Goal: Check status: Check status

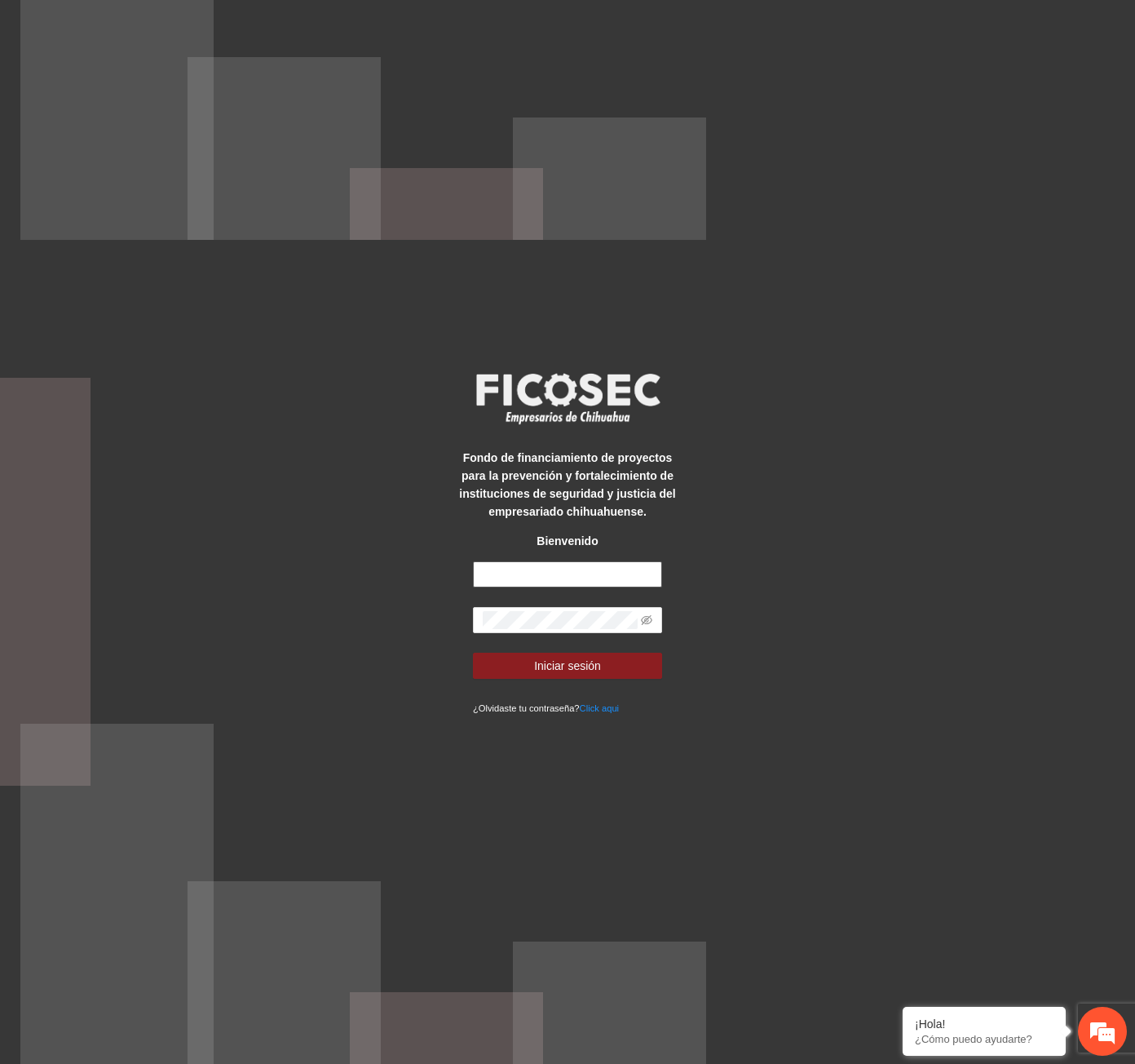
click at [572, 569] on input "text" at bounding box center [568, 574] width 189 height 26
type input "**********"
click at [473, 653] on button "Iniciar sesión" at bounding box center [568, 665] width 189 height 26
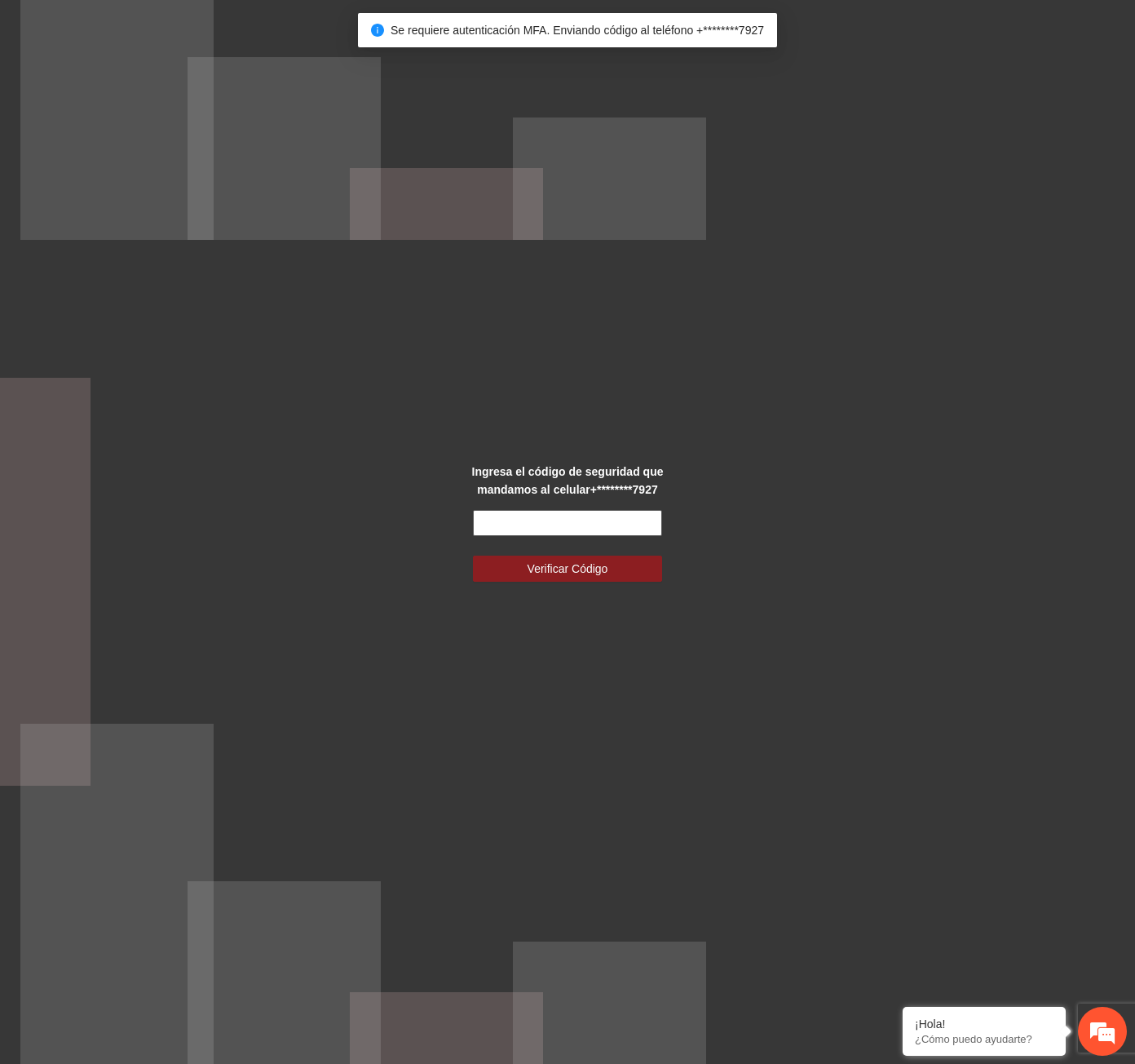
click at [551, 523] on input "text" at bounding box center [568, 523] width 189 height 26
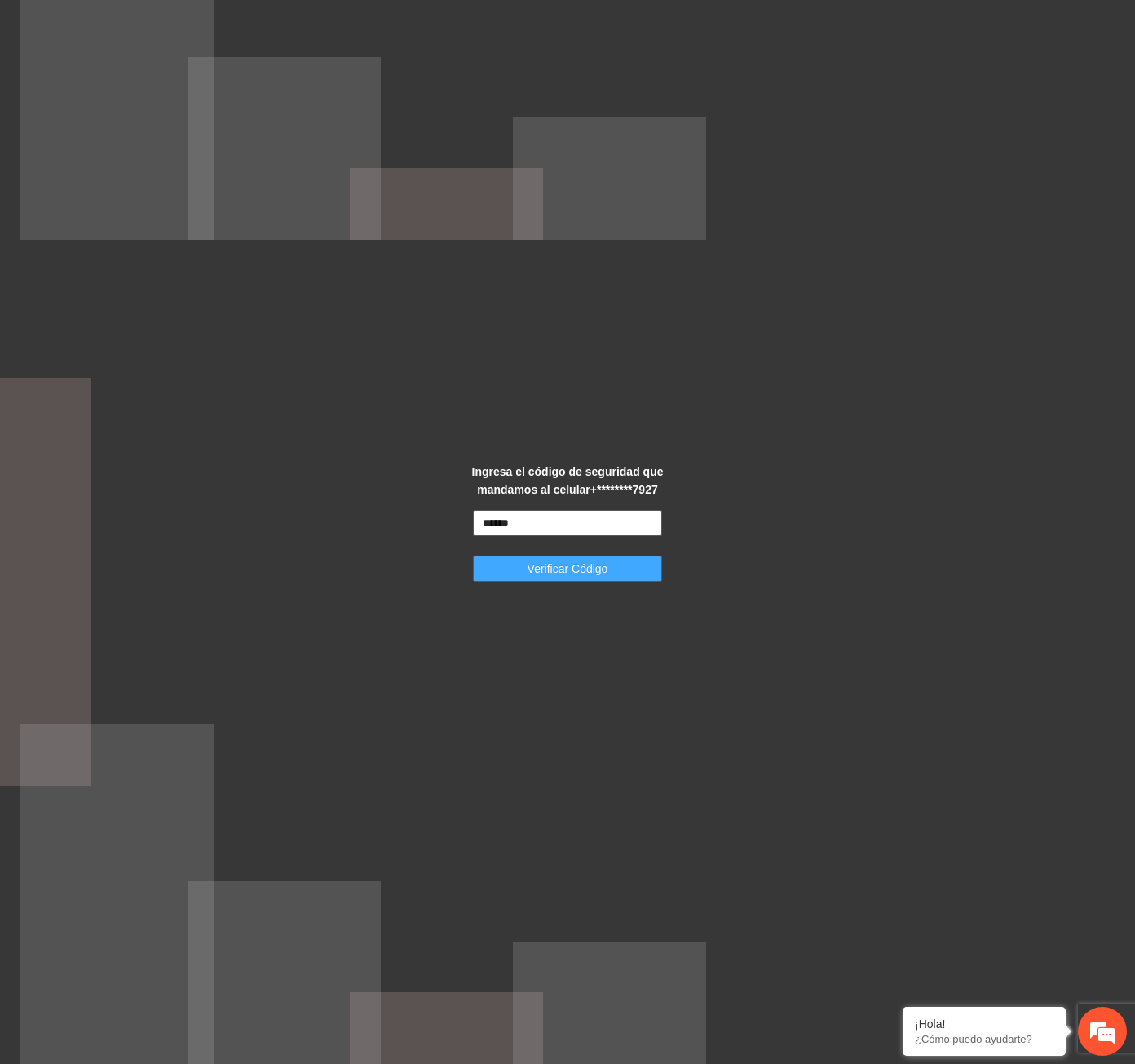
type input "******"
click at [541, 573] on span "Verificar Código" at bounding box center [568, 569] width 81 height 18
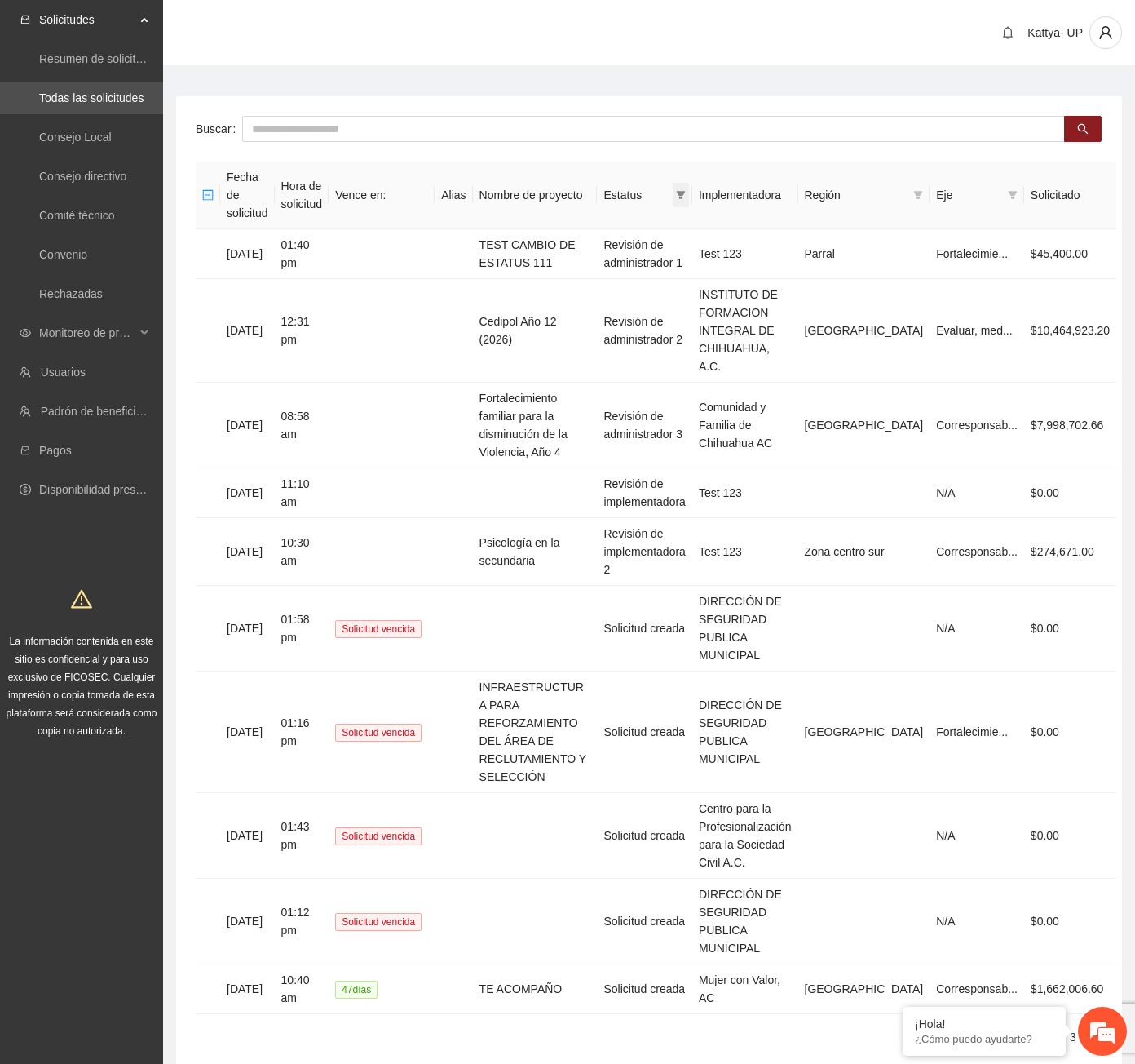
click at [686, 191] on icon "filter" at bounding box center [681, 195] width 10 height 10
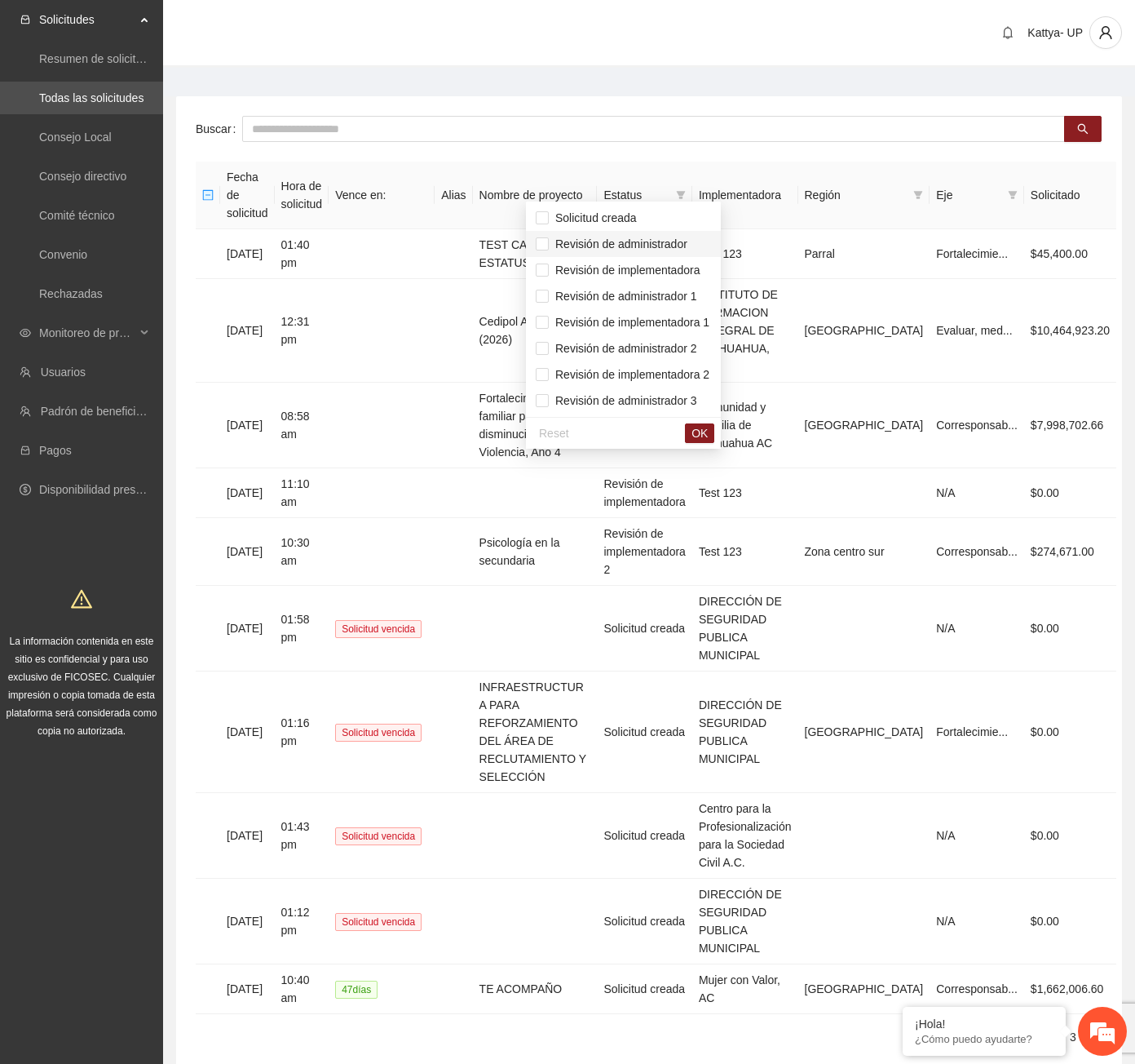
click at [688, 240] on span "Revisión de administrador" at bounding box center [624, 243] width 176 height 18
drag, startPoint x: 693, startPoint y: 290, endPoint x: 690, endPoint y: 347, distance: 57.1
click at [692, 289] on span "Revisión de administrador 1" at bounding box center [623, 295] width 148 height 13
click at [690, 347] on span "Revisión de administrador 2" at bounding box center [623, 348] width 148 height 13
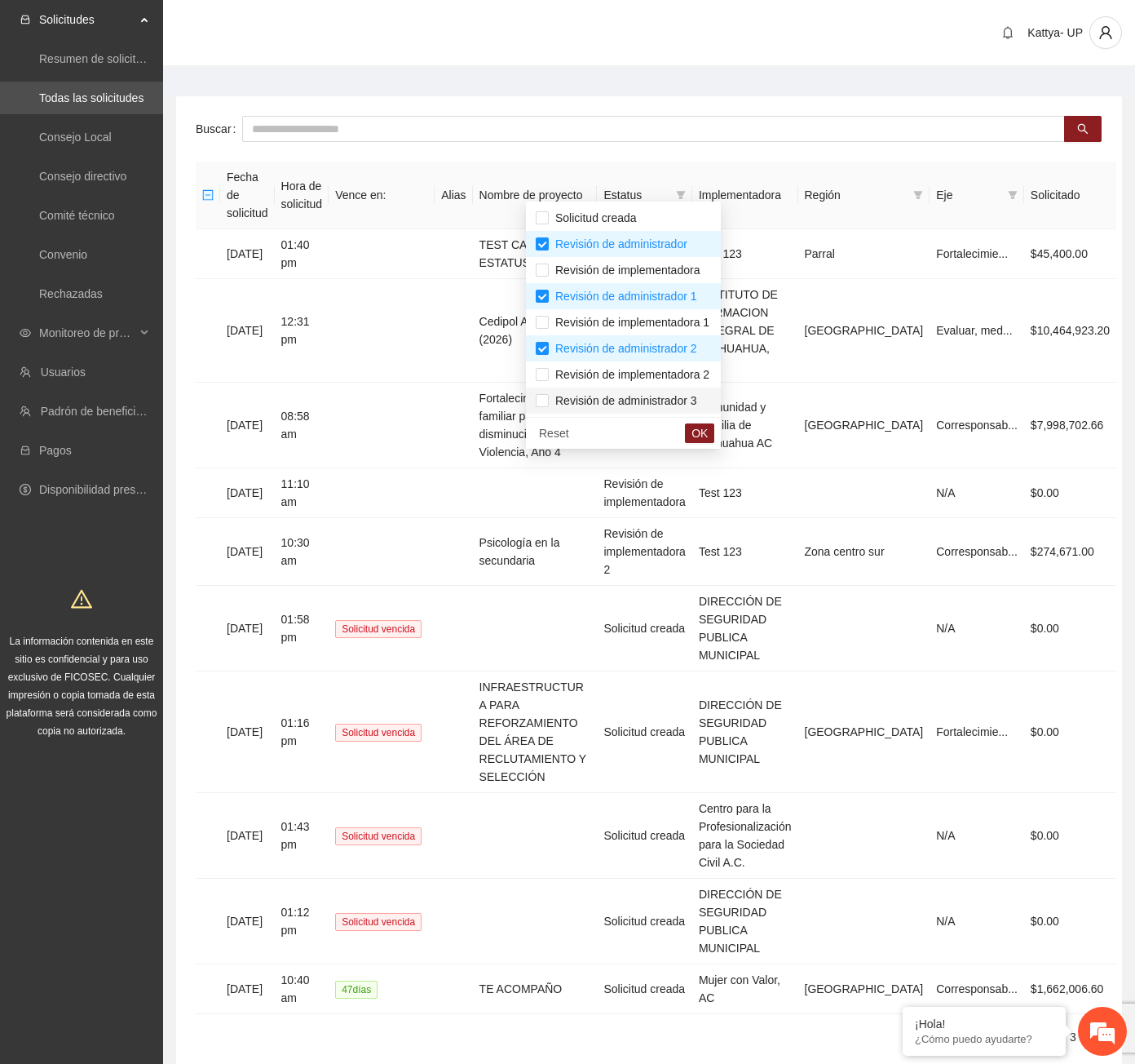
click at [690, 394] on span "Revisión de administrador 3" at bounding box center [623, 400] width 148 height 13
click at [708, 425] on span "OK" at bounding box center [699, 433] width 17 height 18
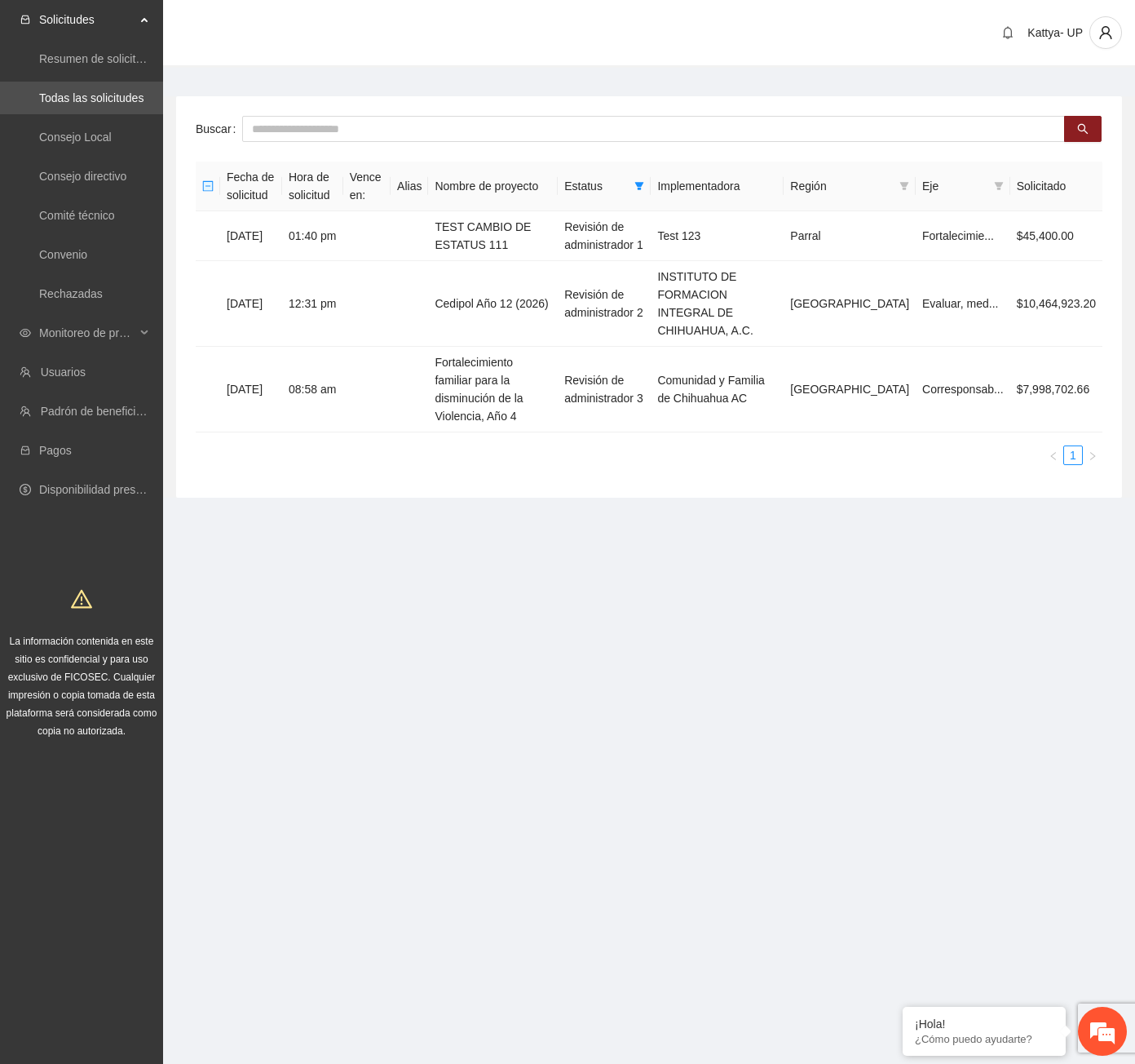
click at [0, 0] on em at bounding box center [0, 0] width 0 height 0
click at [464, 284] on td "Cedipol Año 12 (2026)" at bounding box center [492, 304] width 130 height 86
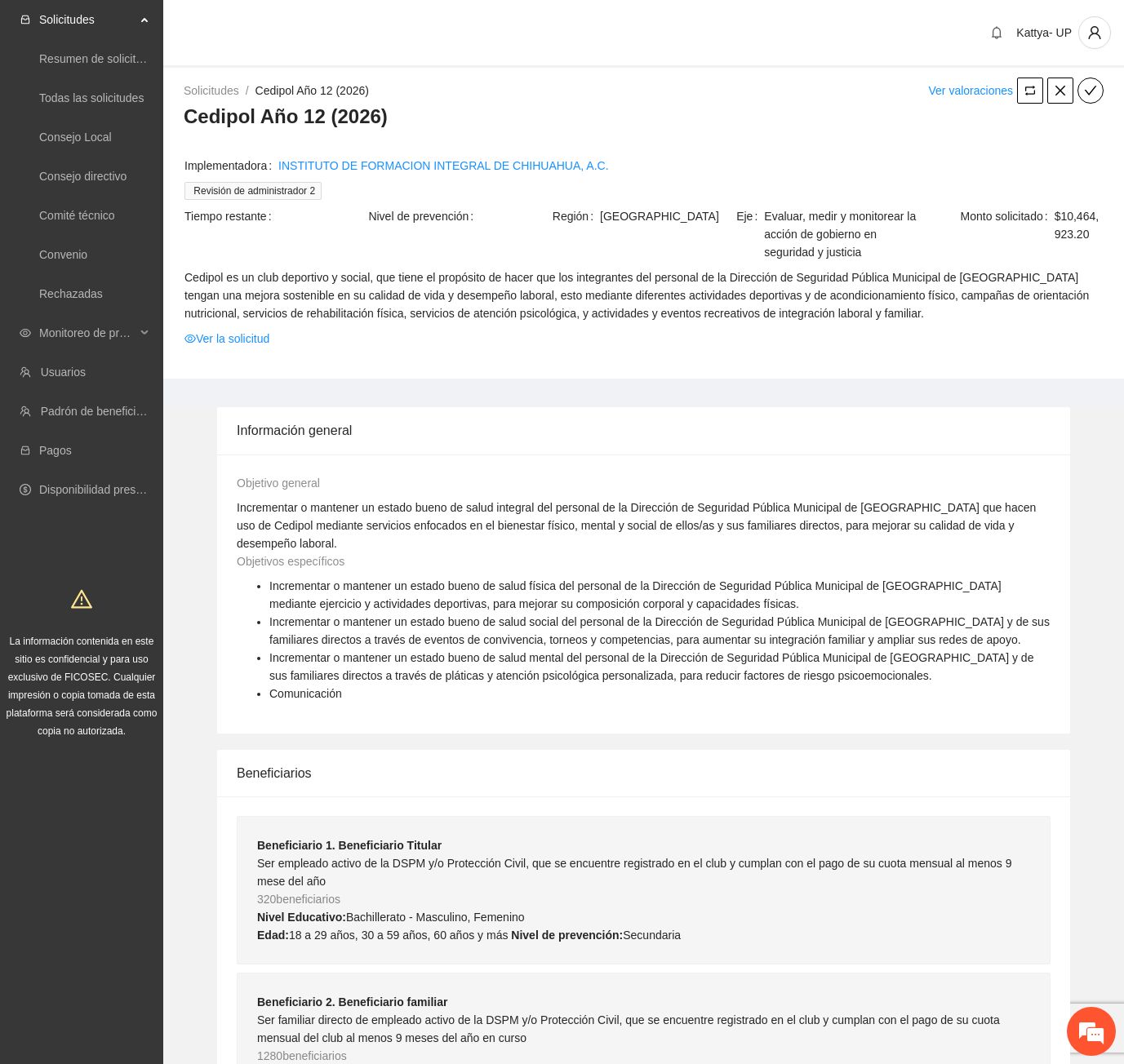
click at [236, 328] on td "Cedipol es un club deportivo y social, que tiene el propósito de hacer que los …" at bounding box center [643, 298] width 920 height 62
click at [238, 332] on link "Ver la solicitud" at bounding box center [227, 338] width 85 height 18
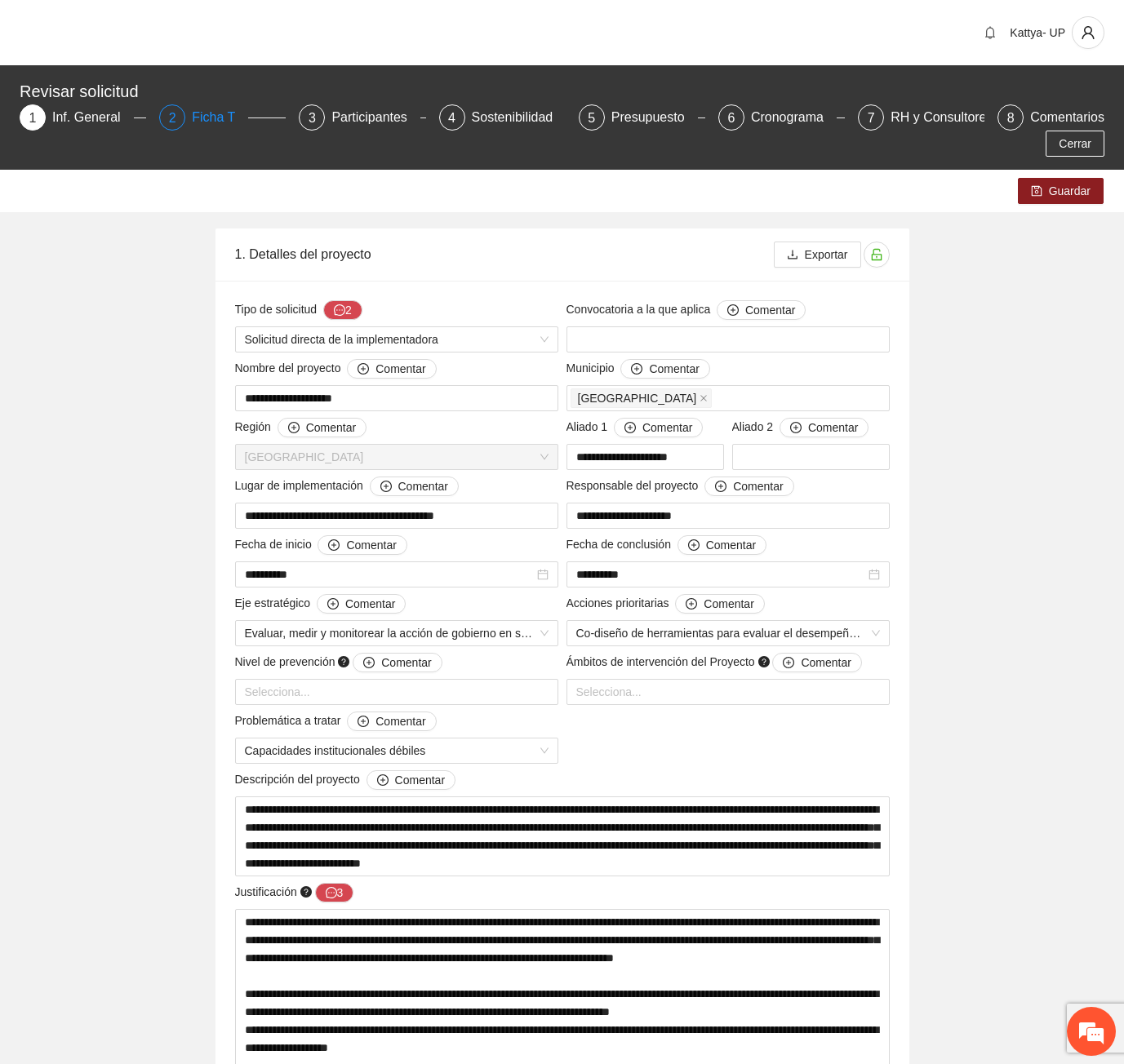
click at [192, 111] on div "Ficha T" at bounding box center [220, 117] width 57 height 26
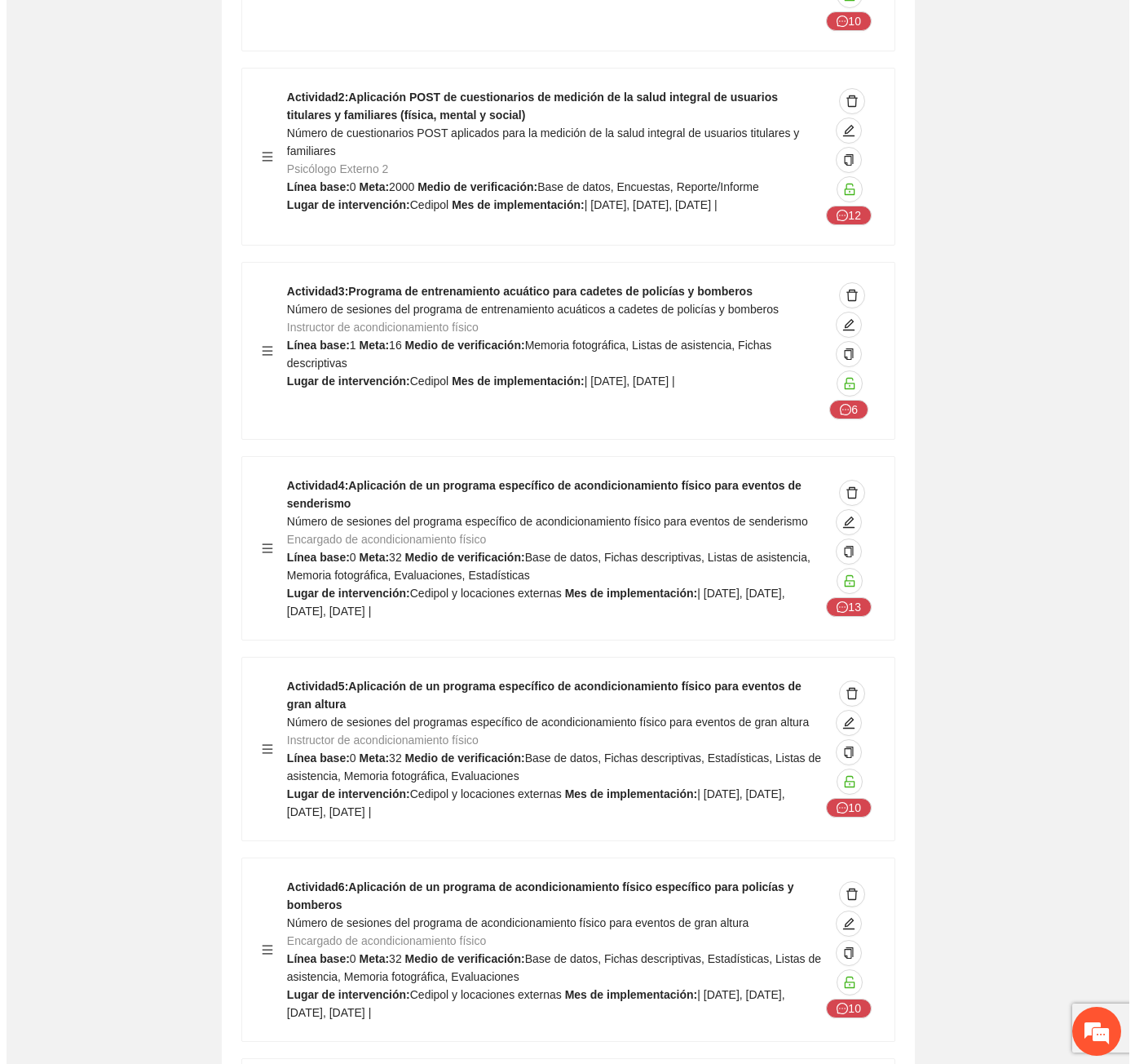
scroll to position [3753, 0]
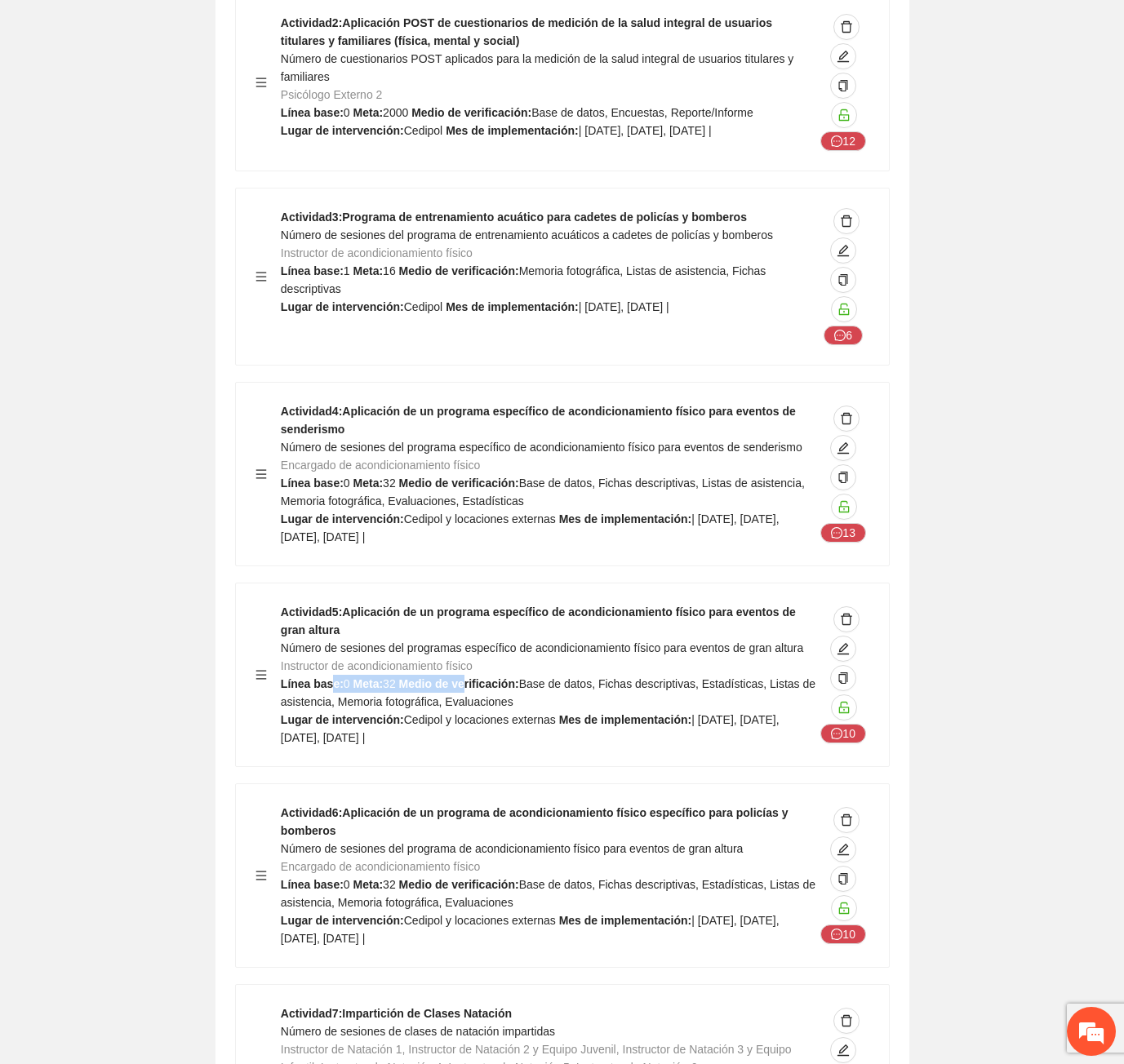
drag, startPoint x: 332, startPoint y: 611, endPoint x: 462, endPoint y: 605, distance: 130.1
click at [462, 605] on div "Actividad 5 : Aplicación de un programa específico de acondicionamiento físico …" at bounding box center [548, 674] width 537 height 144
click at [845, 635] on button "button" at bounding box center [843, 648] width 26 height 26
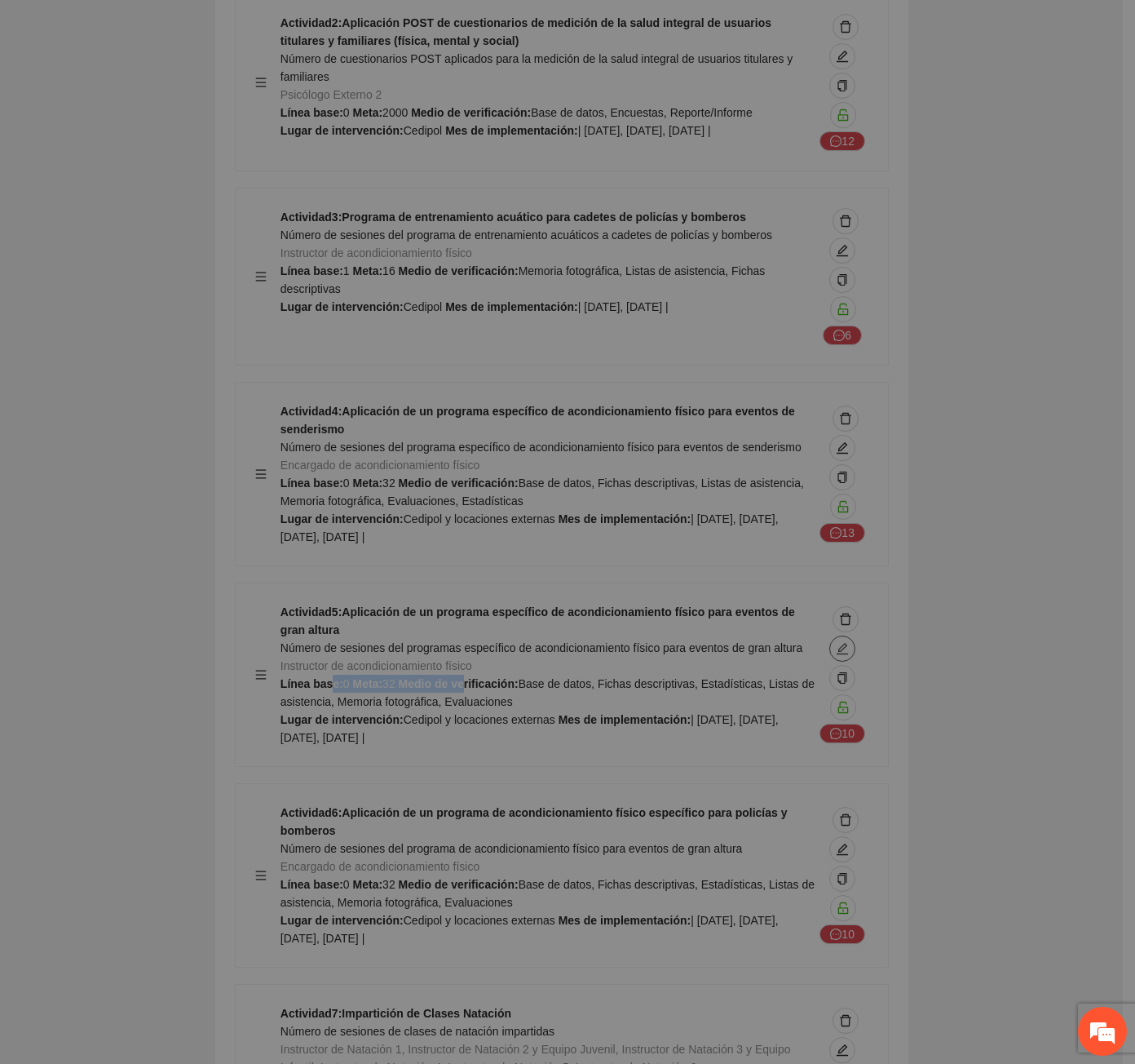
type textarea "**********"
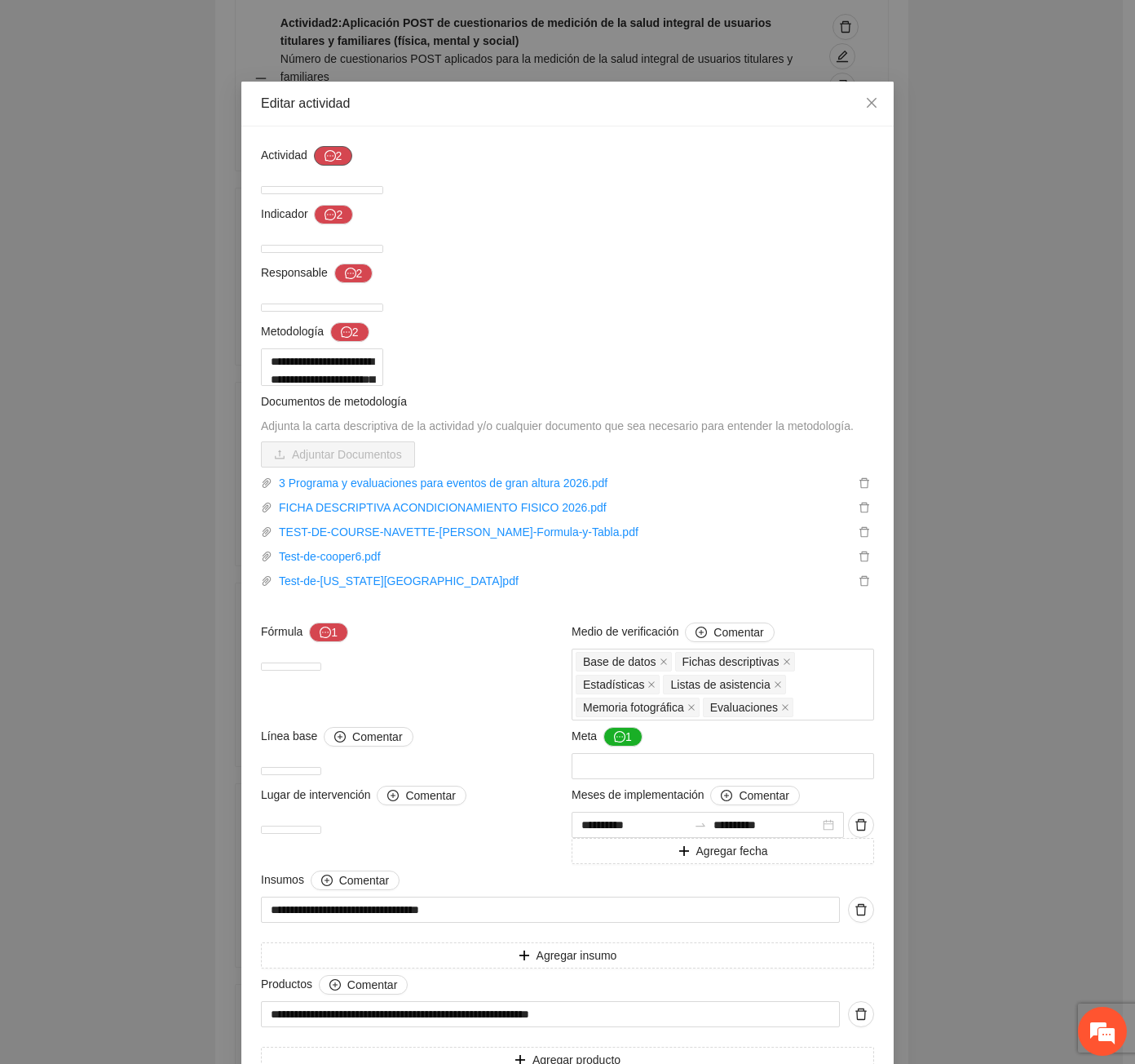
click at [324, 157] on icon "message" at bounding box center [330, 156] width 12 height 12
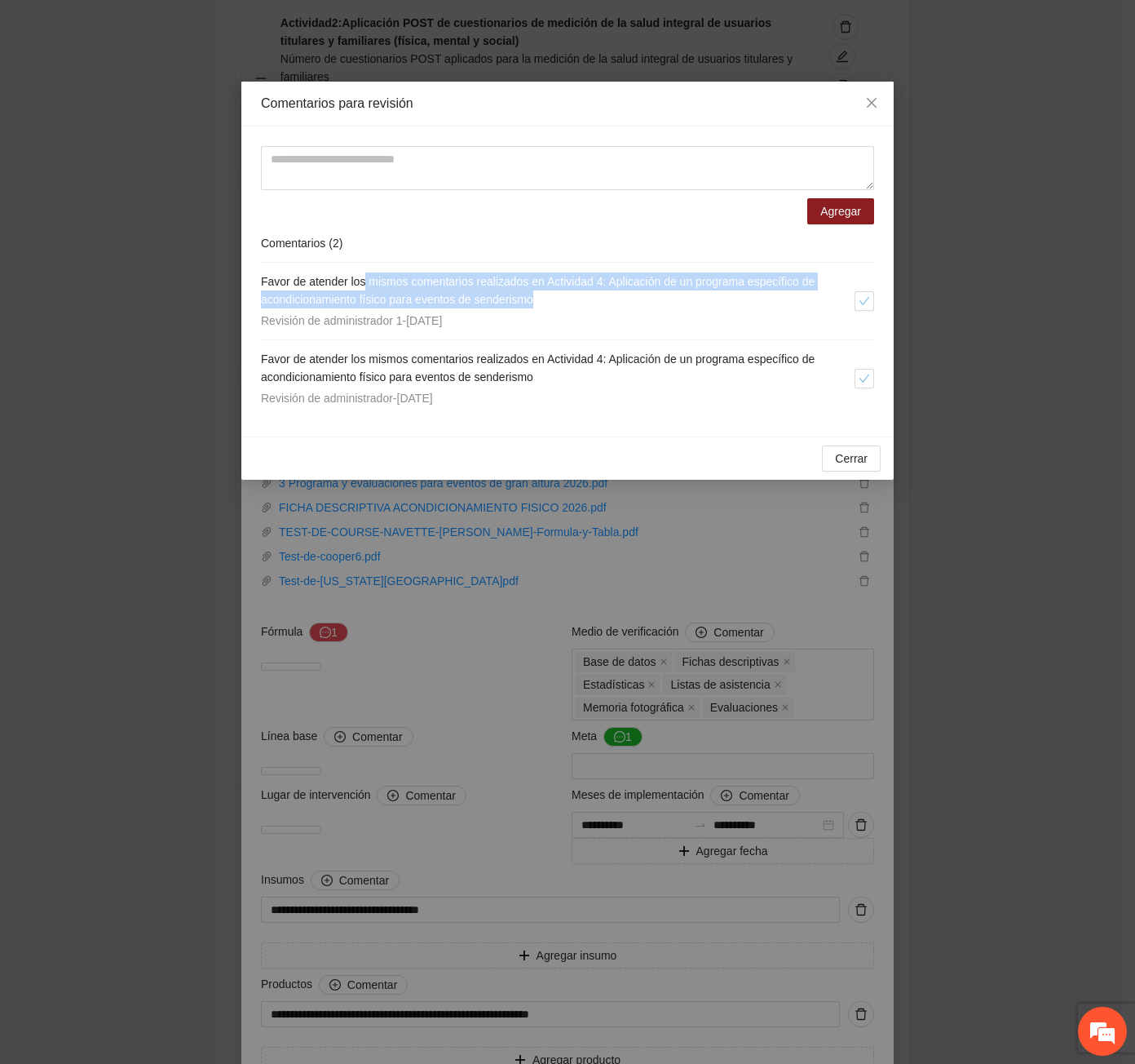
drag, startPoint x: 367, startPoint y: 277, endPoint x: 665, endPoint y: 293, distance: 298.4
click at [665, 293] on h4 "Favor de atender los mismos comentarios realizados en Actividad 4: Aplicación d…" at bounding box center [558, 290] width 594 height 36
click at [665, 294] on h4 "Favor de atender los mismos comentarios realizados en Actividad 4: Aplicación d…" at bounding box center [558, 290] width 594 height 36
drag, startPoint x: 556, startPoint y: 284, endPoint x: 833, endPoint y: 275, distance: 277.1
click at [833, 275] on h4 "Favor de atender los mismos comentarios realizados en Actividad 4: Aplicación d…" at bounding box center [558, 290] width 594 height 36
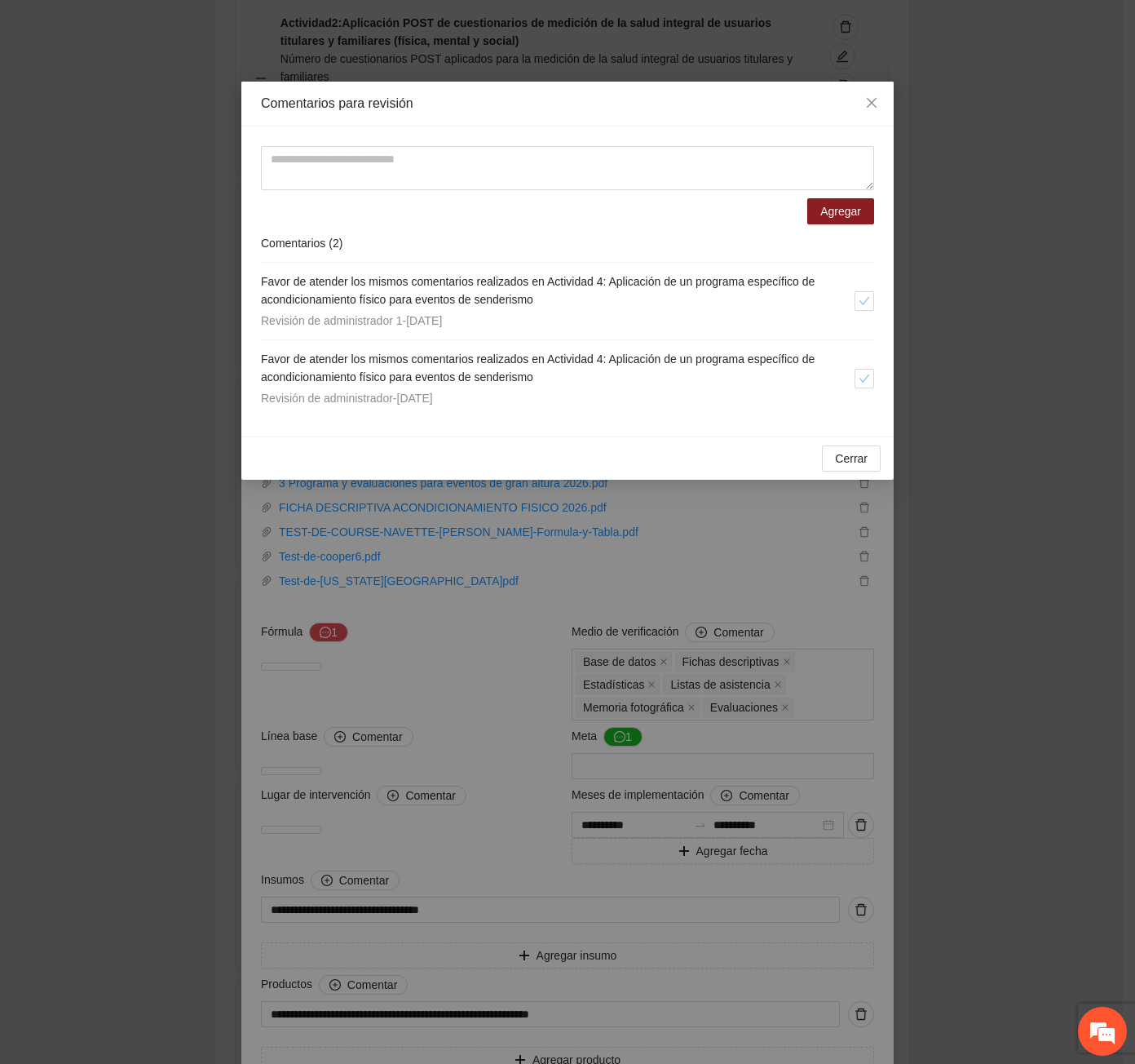
click at [670, 383] on h4 "Favor de atender los mismos comentarios realizados en Actividad 4: Aplicación d…" at bounding box center [558, 367] width 594 height 36
click at [375, 349] on li "Favor de atender los mismos comentarios realizados en Actividad 4: Aplicación d…" at bounding box center [568, 378] width 613 height 76
